Goal: Check status: Check status

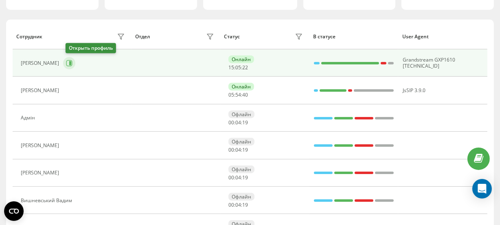
click at [75, 64] on button at bounding box center [69, 63] width 12 height 12
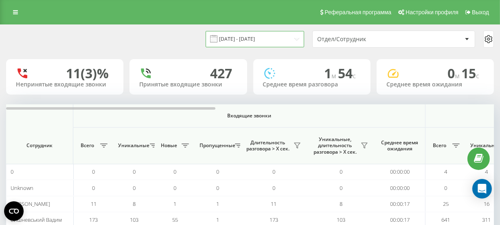
click at [257, 39] on input "[DATE] - [DATE]" at bounding box center [255, 39] width 99 height 16
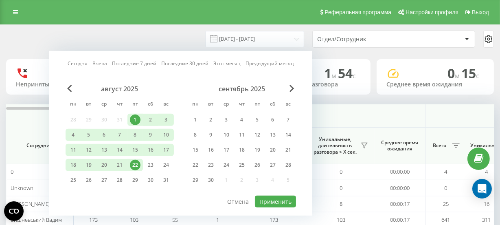
click at [134, 163] on div "22" at bounding box center [135, 165] width 11 height 11
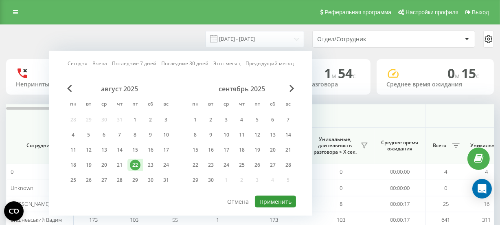
click at [264, 199] on button "Применить" at bounding box center [275, 202] width 41 height 12
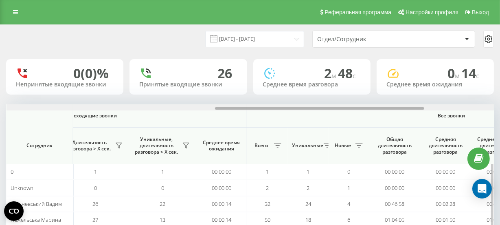
scroll to position [0, 494]
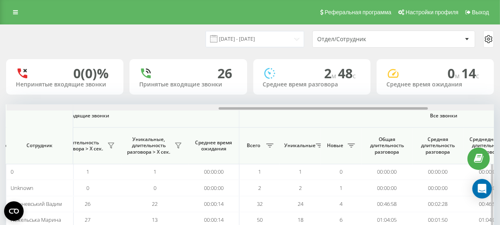
drag, startPoint x: 203, startPoint y: 108, endPoint x: 416, endPoint y: 104, distance: 212.3
click at [416, 104] on div at bounding box center [251, 107] width 488 height 6
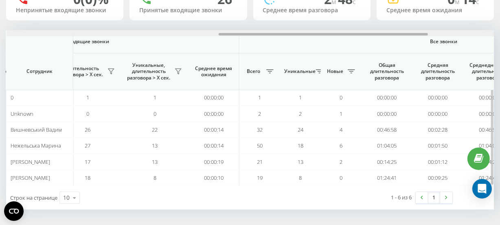
scroll to position [0, 648]
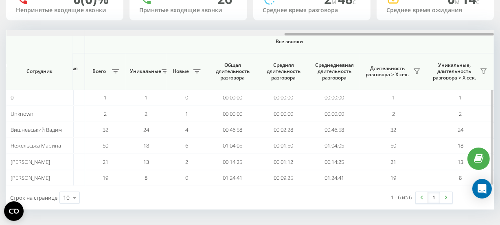
drag, startPoint x: 362, startPoint y: 35, endPoint x: 393, endPoint y: 34, distance: 30.6
click at [393, 34] on div at bounding box center [251, 33] width 488 height 6
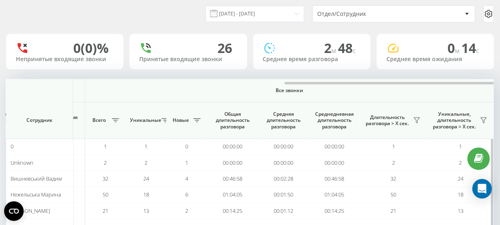
scroll to position [0, 0]
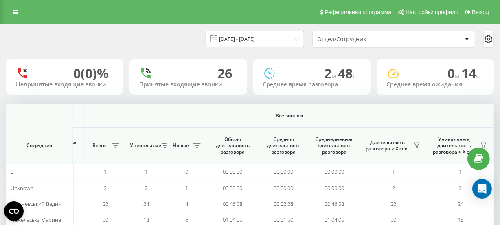
click at [249, 41] on input "[DATE] - [DATE]" at bounding box center [255, 39] width 99 height 16
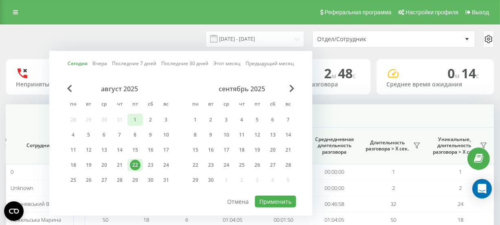
click at [134, 118] on div "1" at bounding box center [135, 120] width 11 height 11
click at [137, 160] on div "22" at bounding box center [135, 165] width 11 height 11
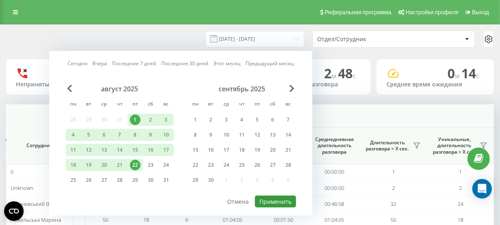
click at [264, 196] on button "Применить" at bounding box center [275, 202] width 41 height 12
type input "[DATE] - [DATE]"
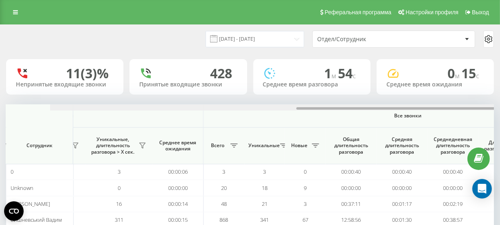
scroll to position [0, 574]
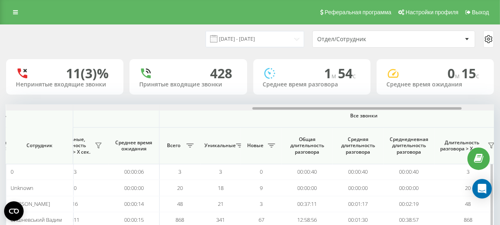
drag, startPoint x: 198, startPoint y: 108, endPoint x: 445, endPoint y: 108, distance: 246.5
click at [445, 108] on div at bounding box center [357, 108] width 209 height 2
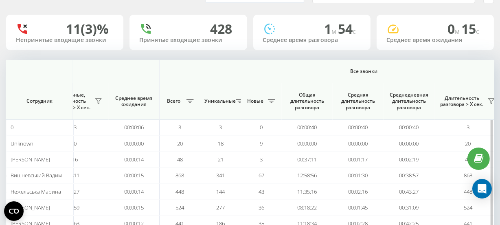
scroll to position [74, 0]
